Goal: Obtain resource: Download file/media

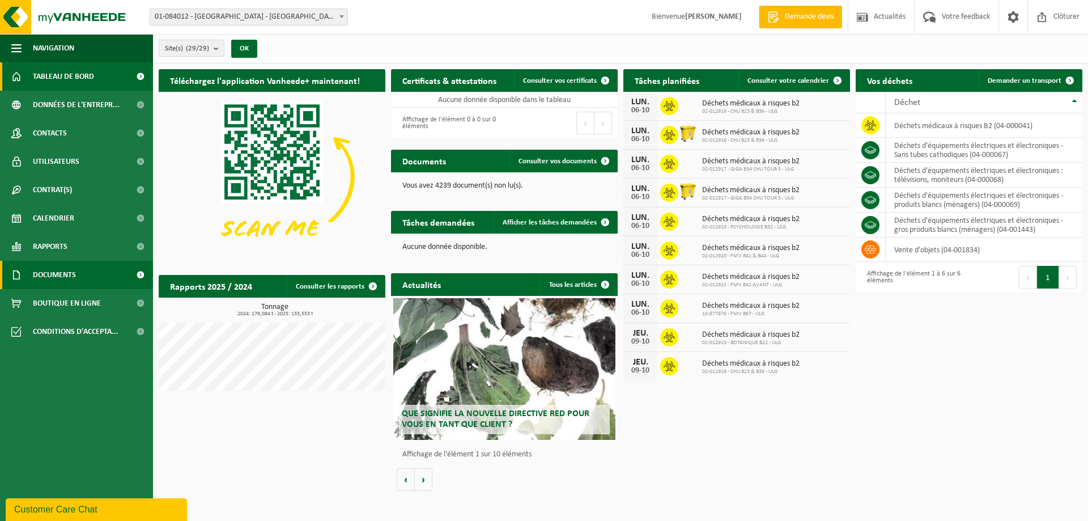
click at [26, 283] on link "Documents" at bounding box center [76, 275] width 153 height 28
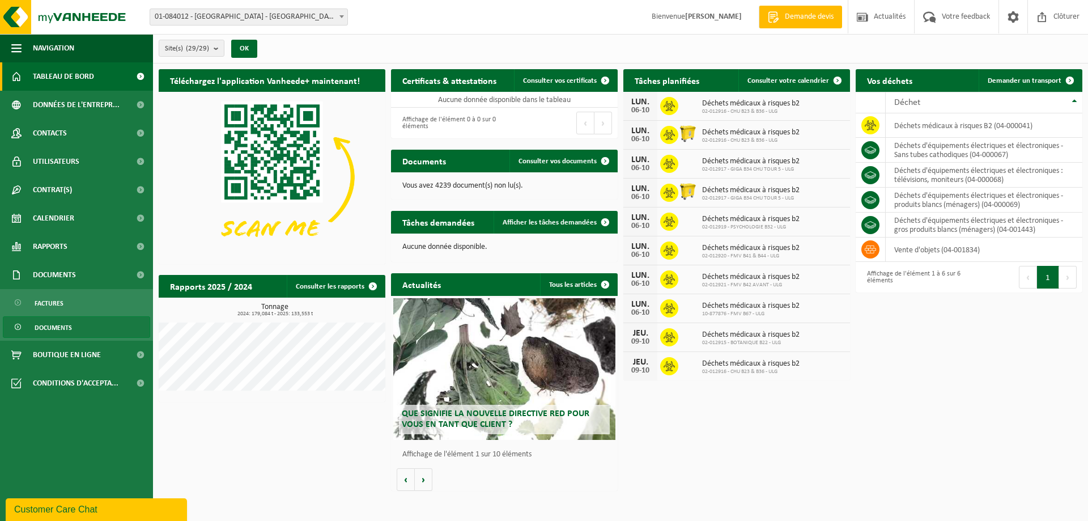
click at [74, 323] on link "Documents" at bounding box center [76, 327] width 147 height 22
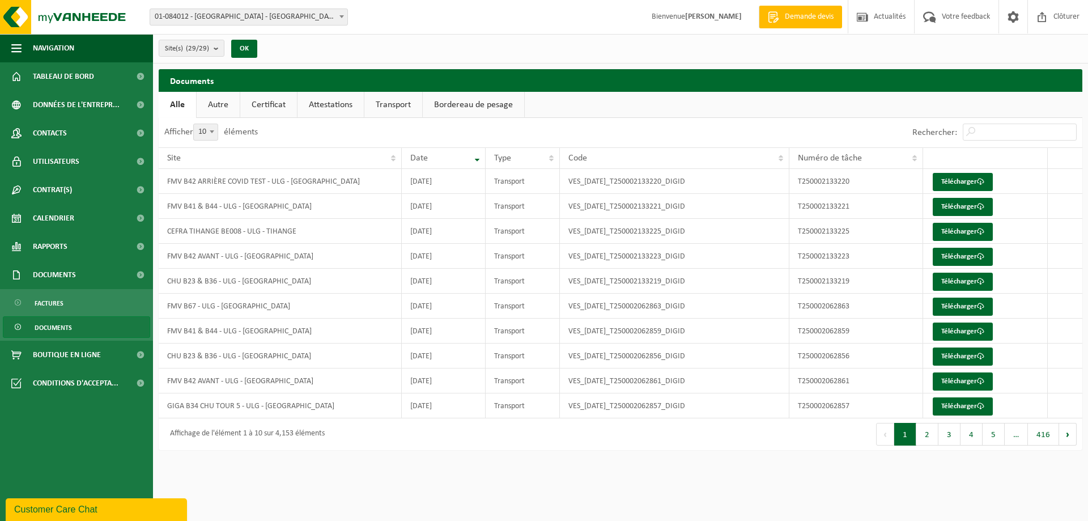
click at [342, 104] on link "Attestations" at bounding box center [331, 105] width 66 height 26
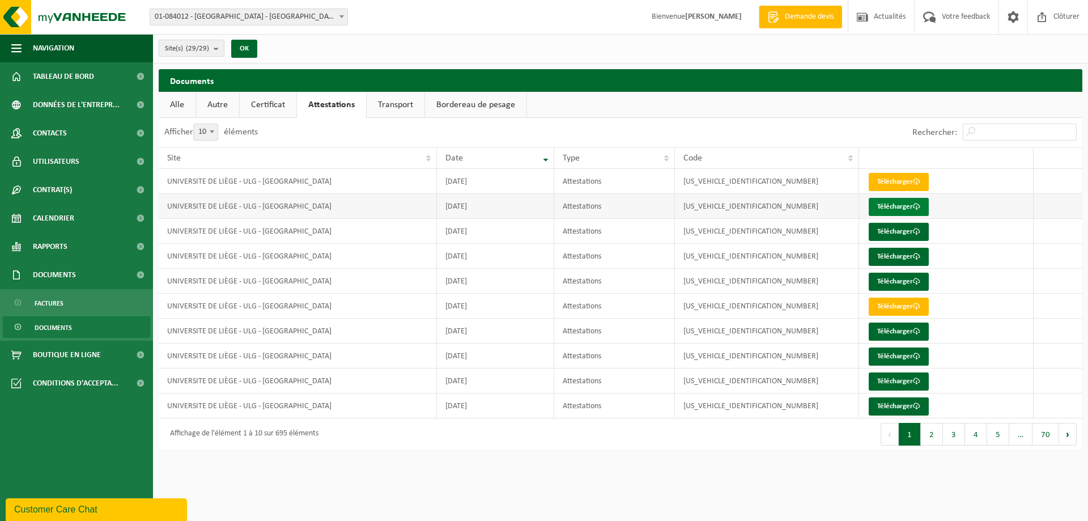
click at [892, 207] on link "Télécharger" at bounding box center [899, 207] width 60 height 18
click at [878, 181] on link "Télécharger" at bounding box center [899, 182] width 60 height 18
click at [63, 278] on span "Documents" at bounding box center [54, 275] width 43 height 28
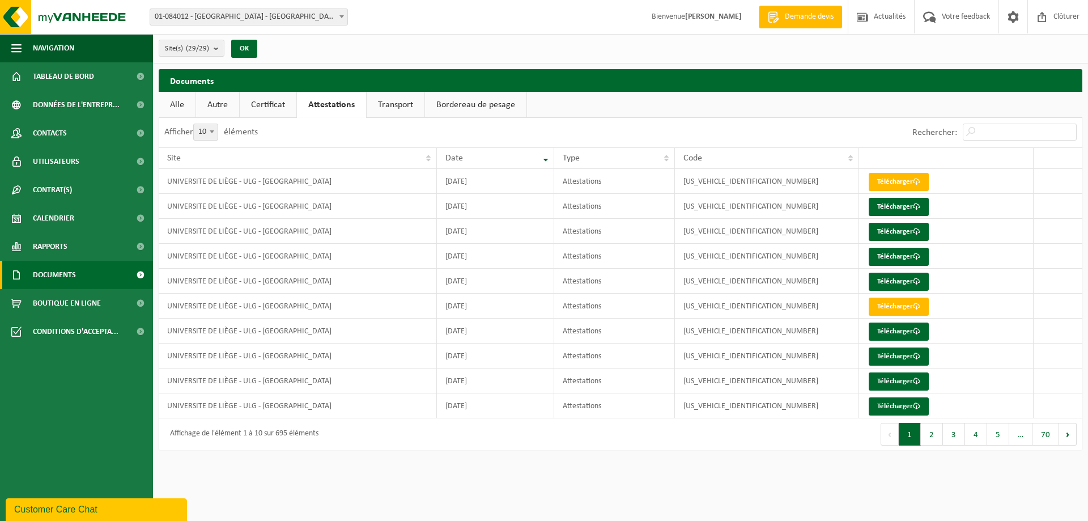
click at [139, 274] on span at bounding box center [141, 275] width 26 height 28
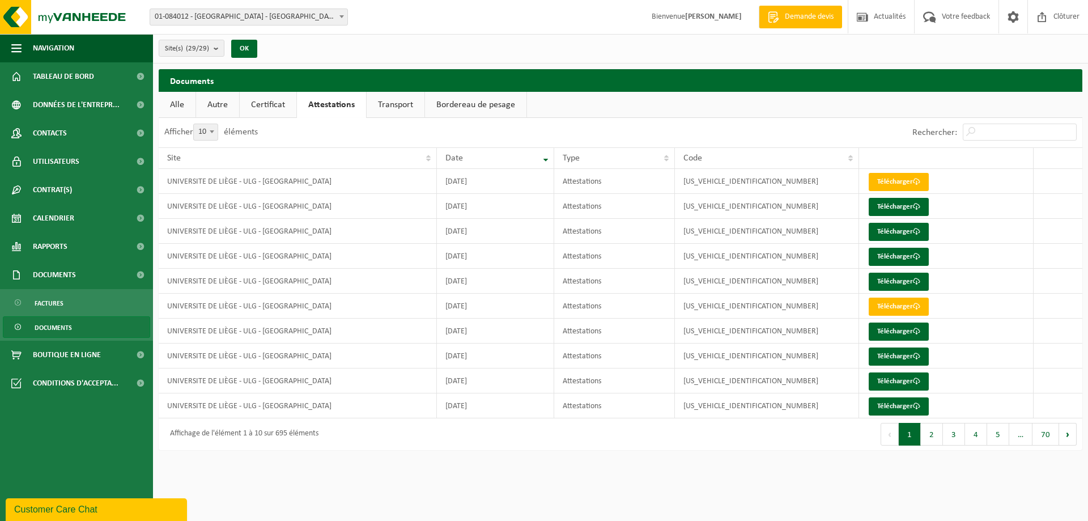
click at [51, 326] on span "Documents" at bounding box center [53, 328] width 37 height 22
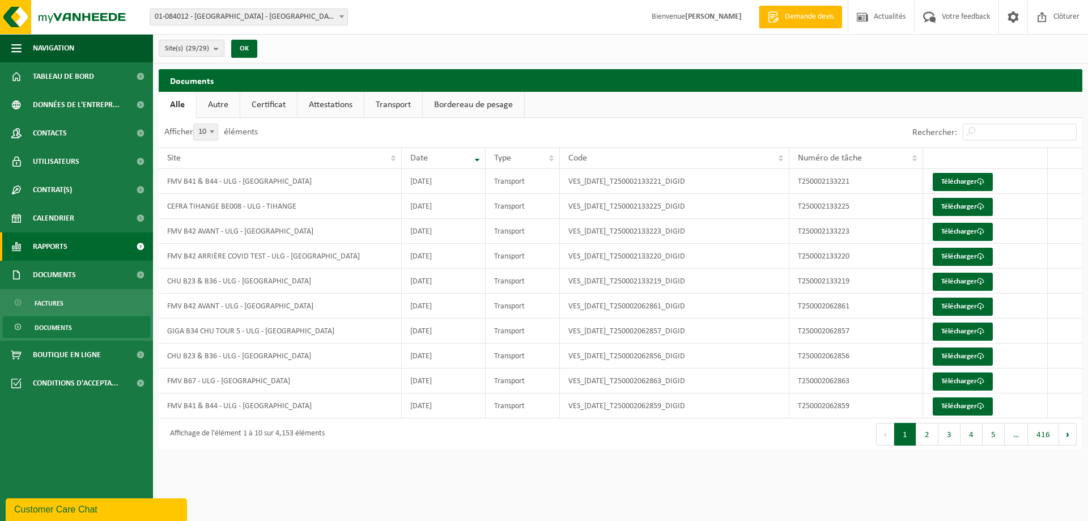
click at [81, 245] on link "Rapports" at bounding box center [76, 246] width 153 height 28
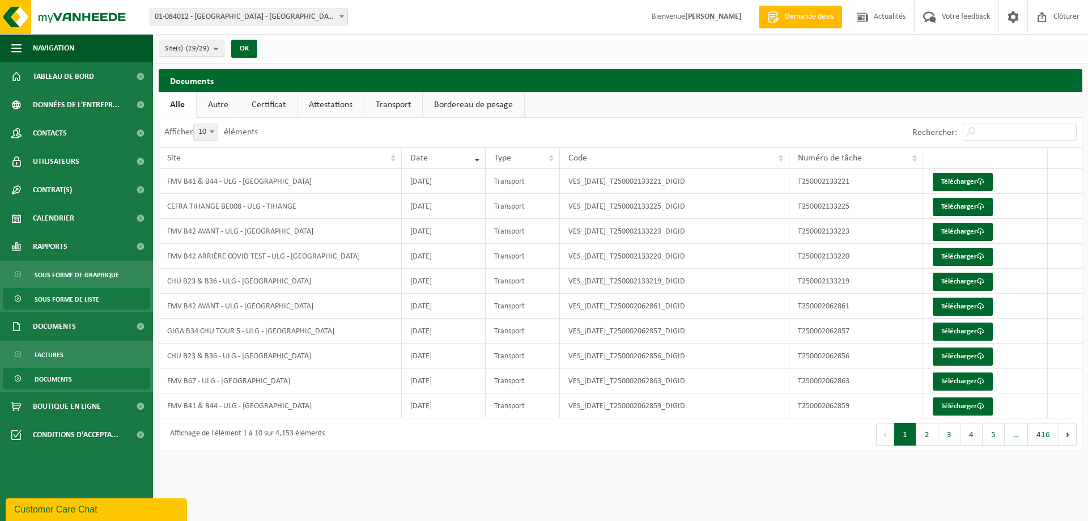
click at [60, 294] on span "Sous forme de liste" at bounding box center [67, 299] width 65 height 22
